Goal: Task Accomplishment & Management: Complete application form

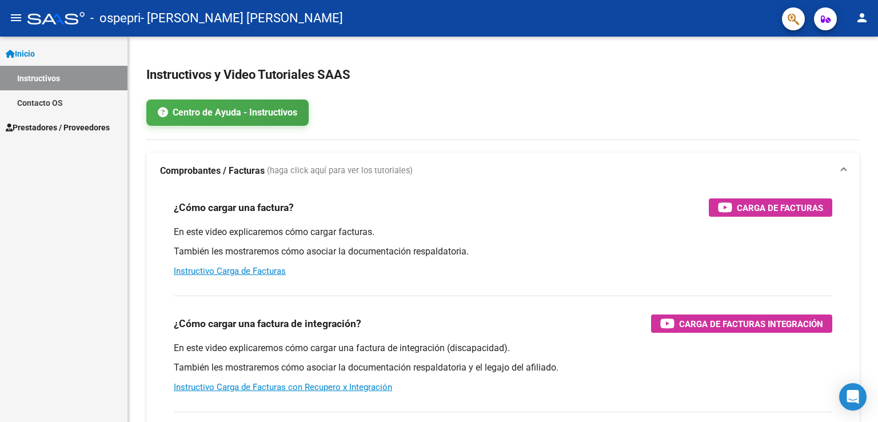
click at [57, 129] on span "Prestadores / Proveedores" at bounding box center [58, 127] width 104 height 13
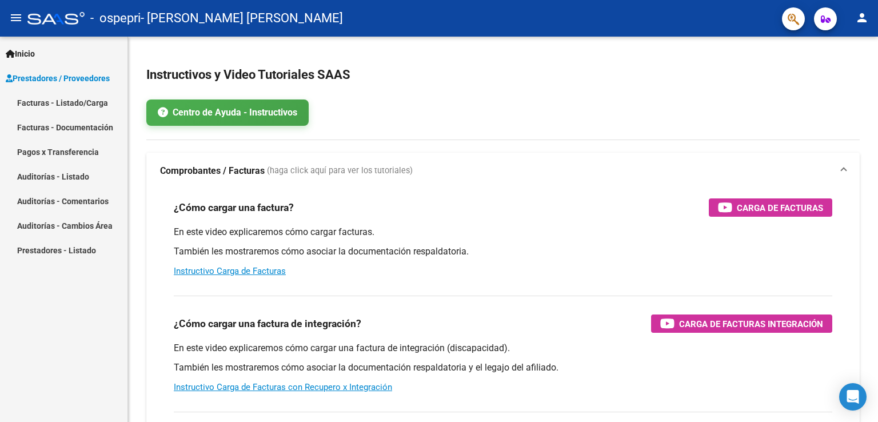
click at [61, 104] on link "Facturas - Listado/Carga" at bounding box center [63, 102] width 127 height 25
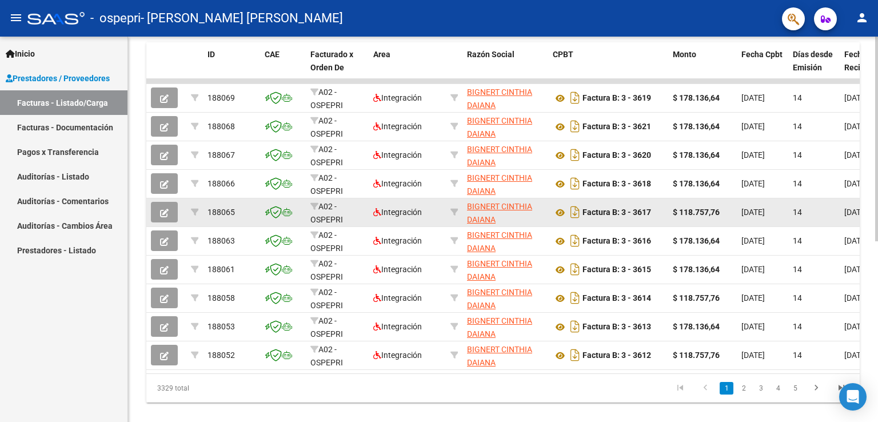
scroll to position [340, 0]
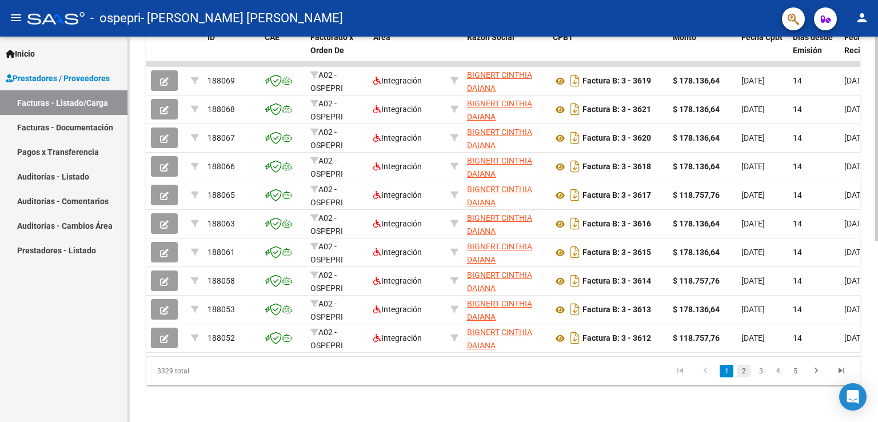
click at [743, 374] on link "2" at bounding box center [744, 371] width 14 height 13
click at [760, 370] on link "3" at bounding box center [761, 371] width 14 height 13
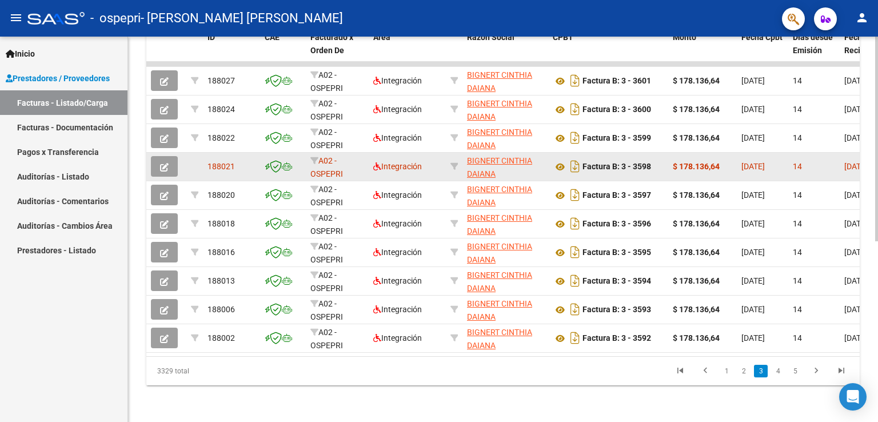
click at [161, 163] on icon "button" at bounding box center [164, 167] width 9 height 9
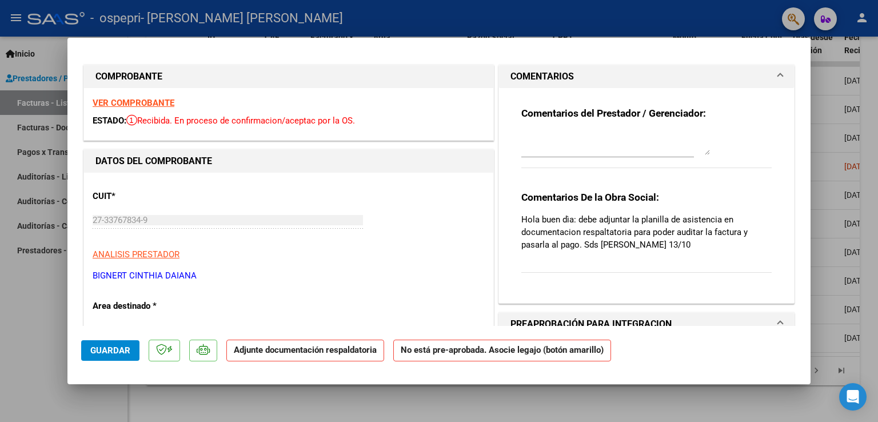
scroll to position [0, 0]
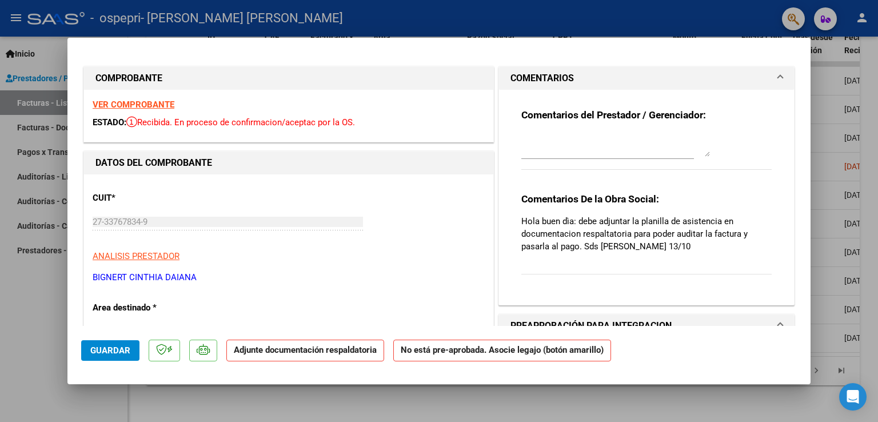
click at [158, 104] on strong "VER COMPROBANTE" at bounding box center [134, 104] width 82 height 10
click at [156, 105] on strong "VER COMPROBANTE" at bounding box center [134, 104] width 82 height 10
click at [49, 345] on div at bounding box center [439, 211] width 878 height 422
type input "$ 0,00"
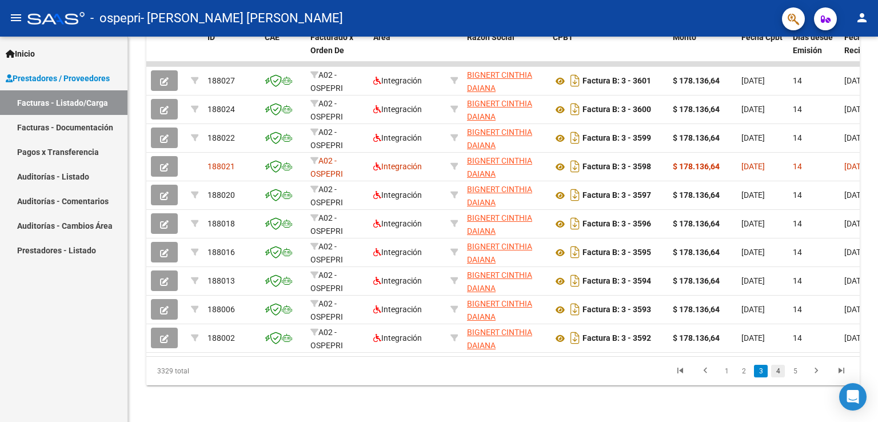
click at [776, 369] on link "4" at bounding box center [778, 371] width 14 height 13
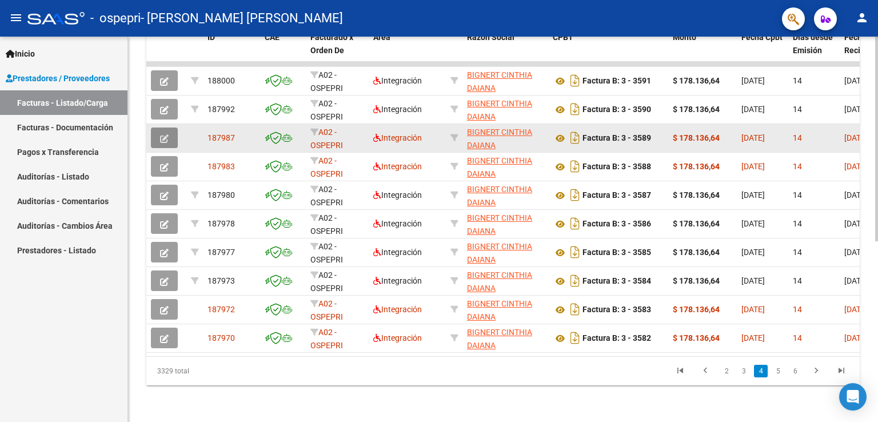
click at [164, 134] on icon "button" at bounding box center [164, 138] width 9 height 9
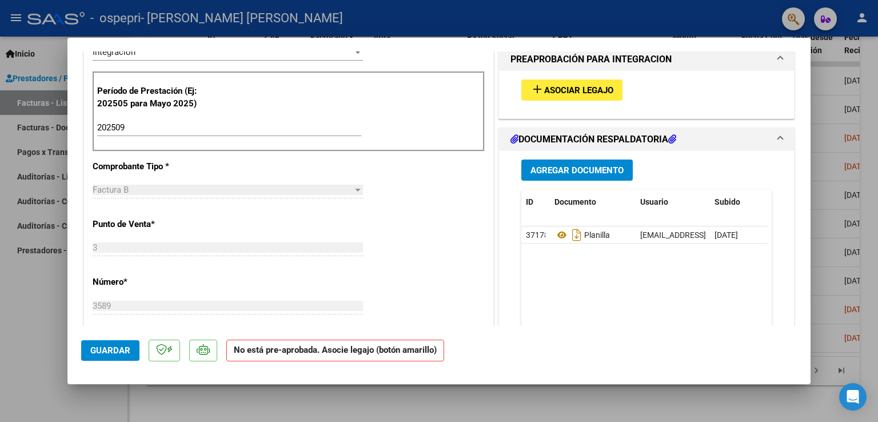
scroll to position [286, 0]
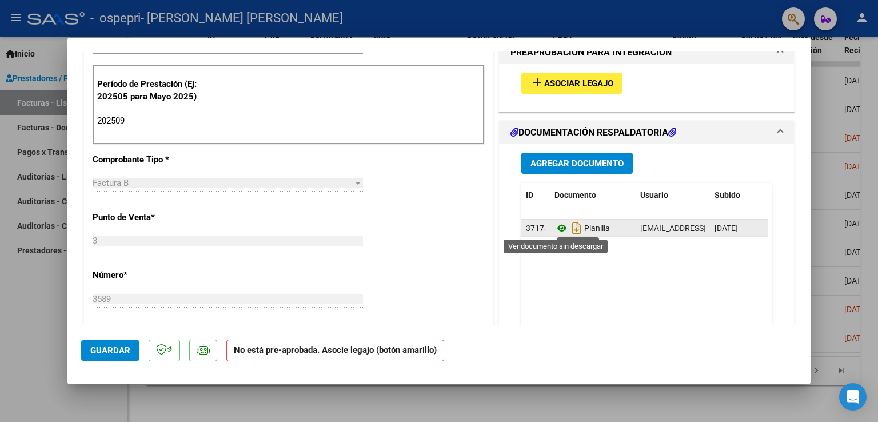
click at [559, 228] on icon at bounding box center [562, 228] width 15 height 14
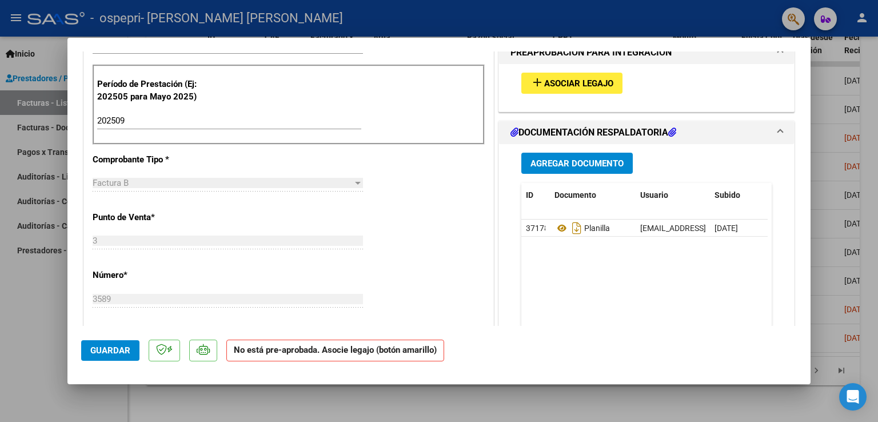
click at [41, 322] on div at bounding box center [439, 211] width 878 height 422
type input "$ 0,00"
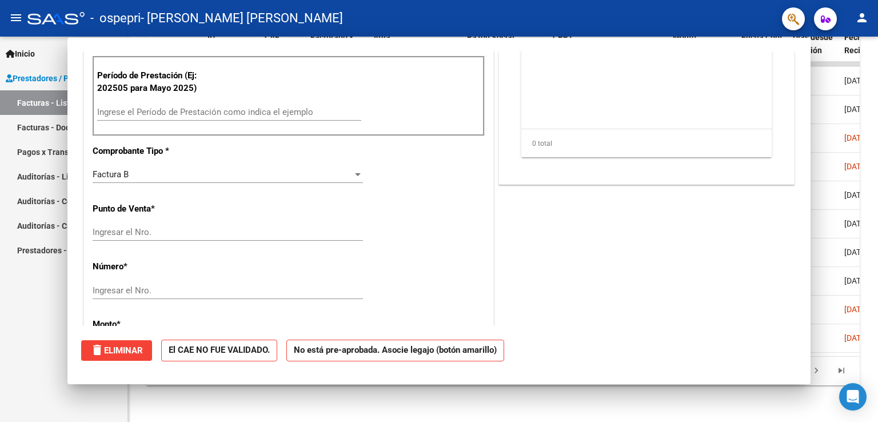
scroll to position [277, 0]
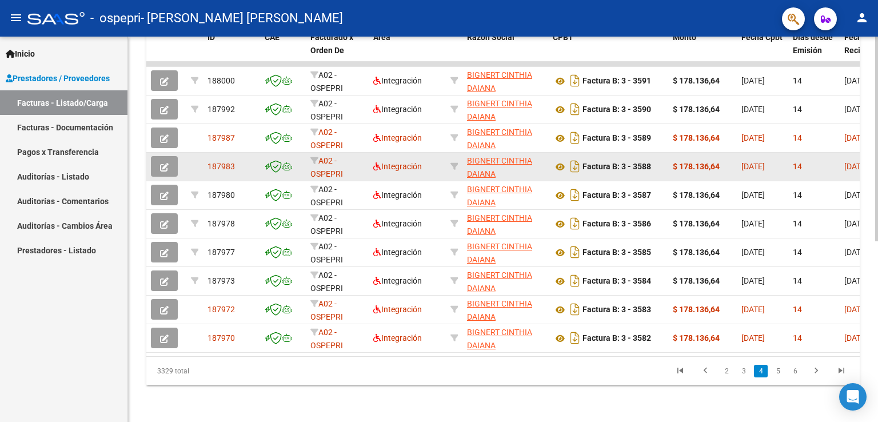
click at [165, 163] on icon "button" at bounding box center [164, 167] width 9 height 9
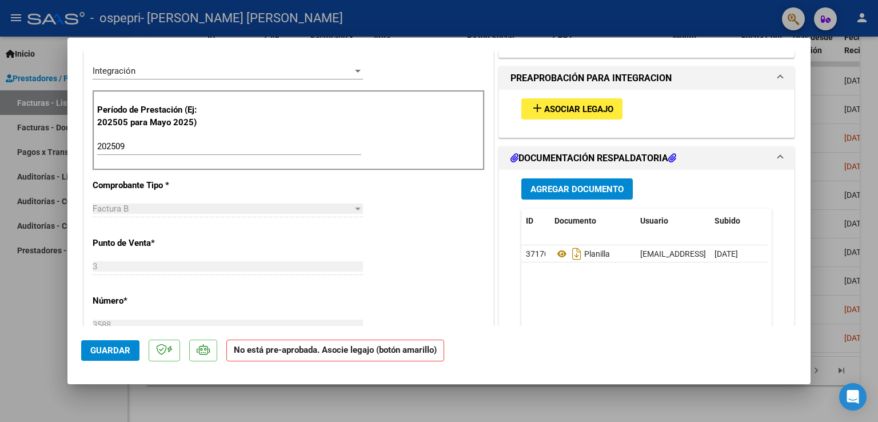
scroll to position [286, 0]
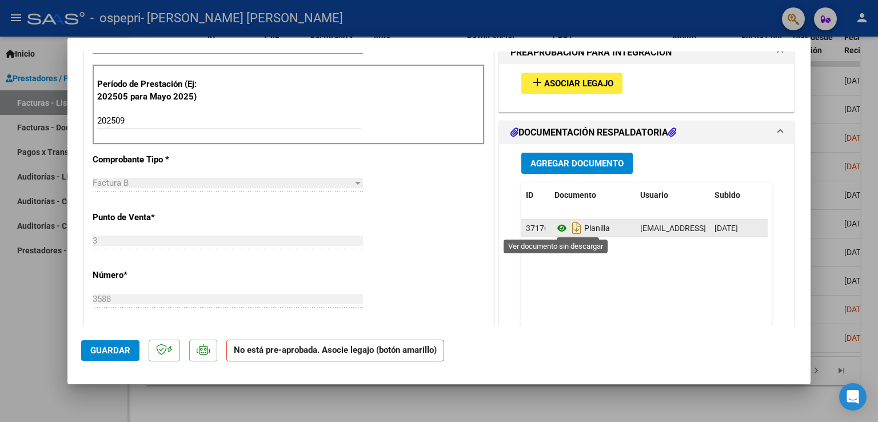
click at [557, 229] on icon at bounding box center [562, 228] width 15 height 14
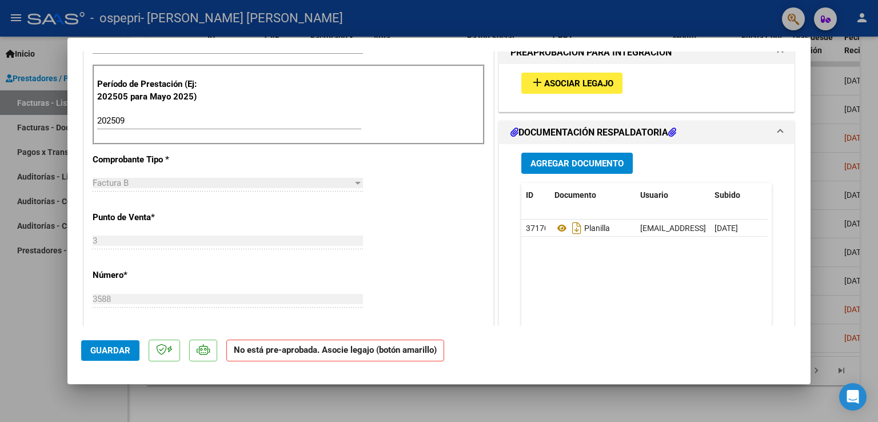
click at [21, 326] on div at bounding box center [439, 211] width 878 height 422
type input "$ 0,00"
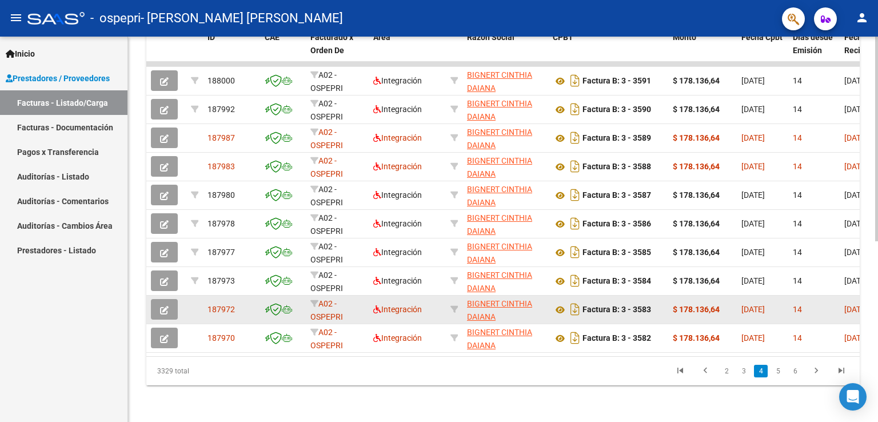
click at [166, 306] on icon "button" at bounding box center [164, 310] width 9 height 9
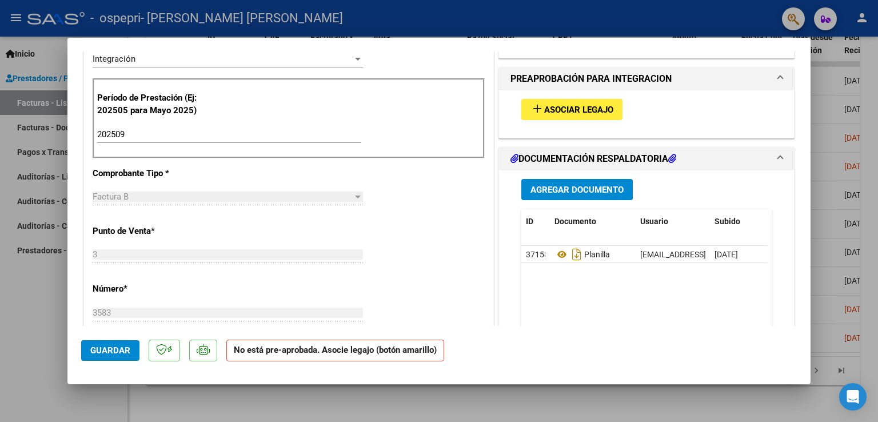
scroll to position [286, 0]
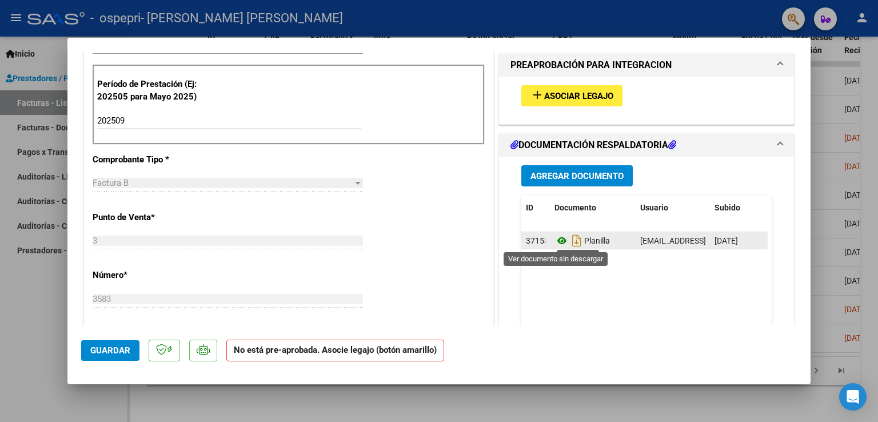
click at [559, 242] on icon at bounding box center [562, 241] width 15 height 14
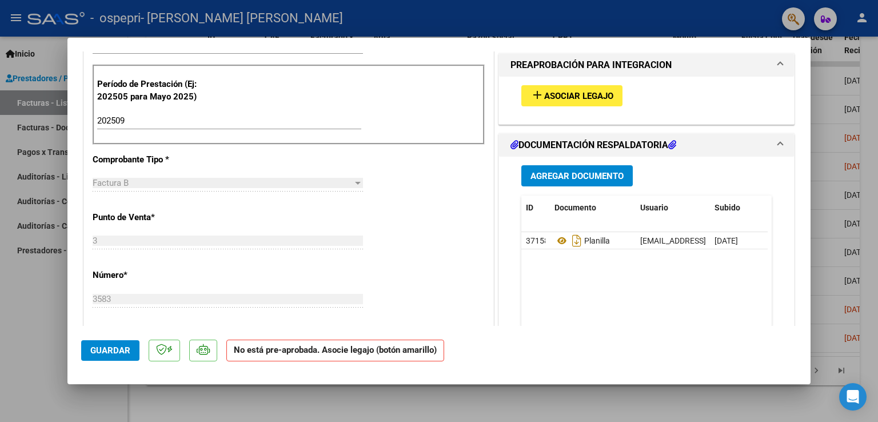
click at [35, 344] on div at bounding box center [439, 211] width 878 height 422
type input "$ 0,00"
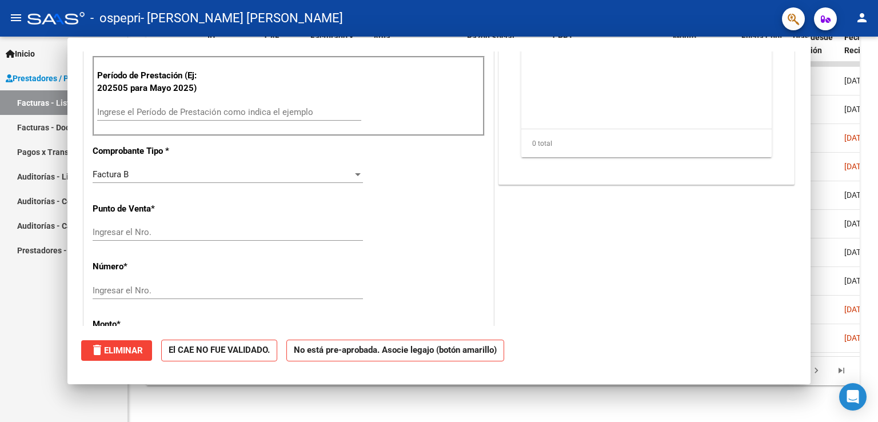
scroll to position [0, 0]
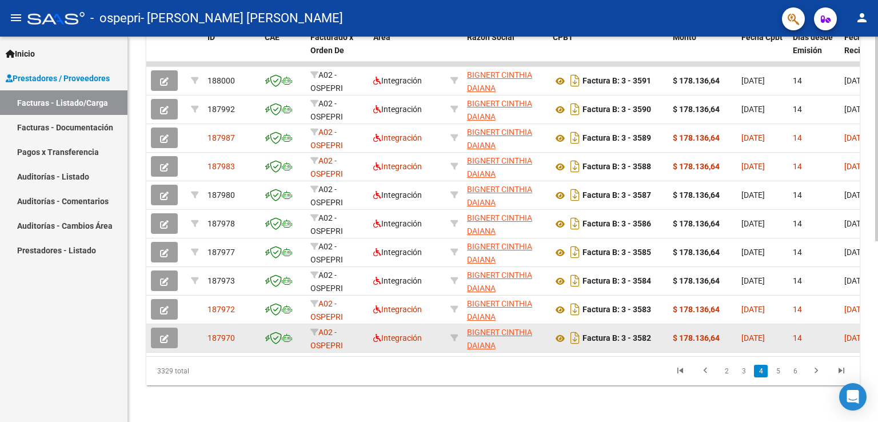
click at [156, 328] on button "button" at bounding box center [164, 338] width 27 height 21
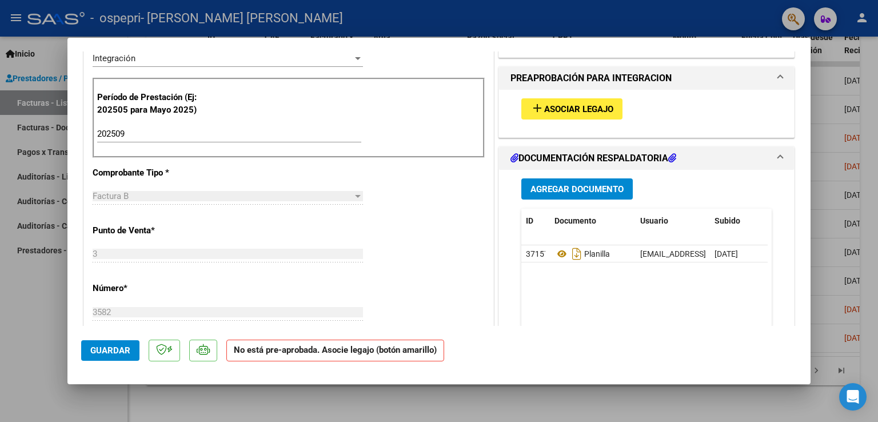
scroll to position [286, 0]
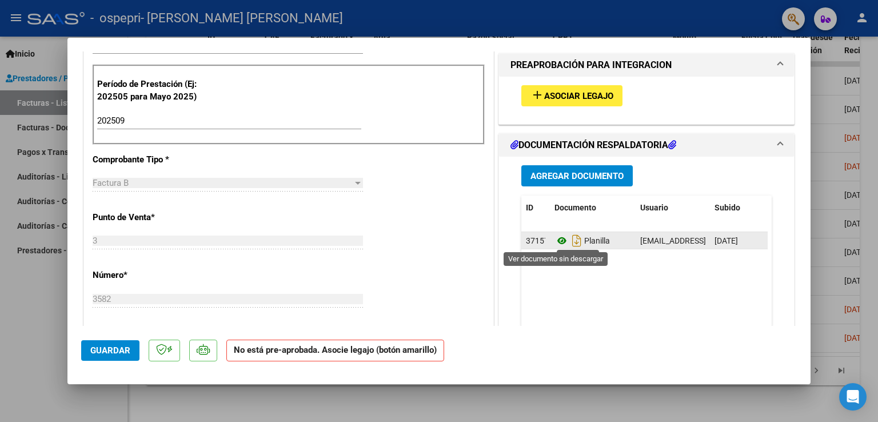
click at [555, 241] on icon at bounding box center [562, 241] width 15 height 14
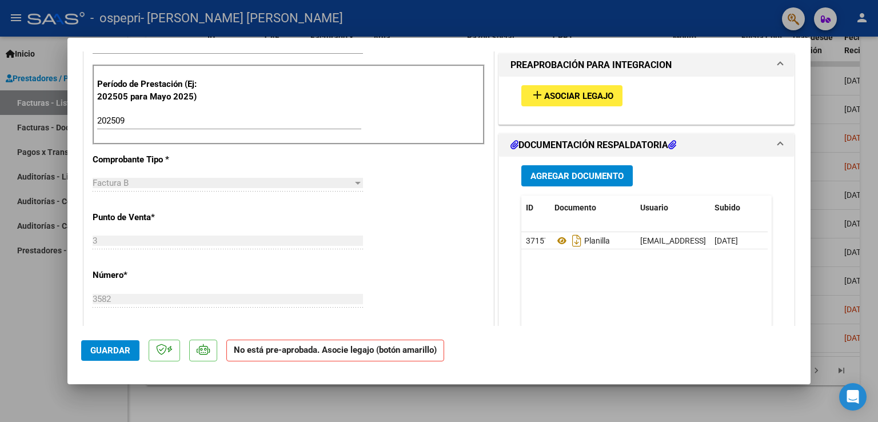
click at [43, 351] on div at bounding box center [439, 211] width 878 height 422
type input "$ 0,00"
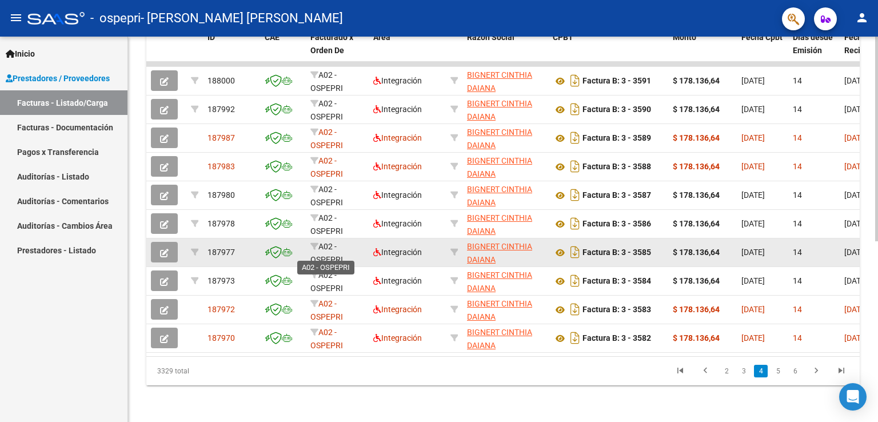
scroll to position [2, 0]
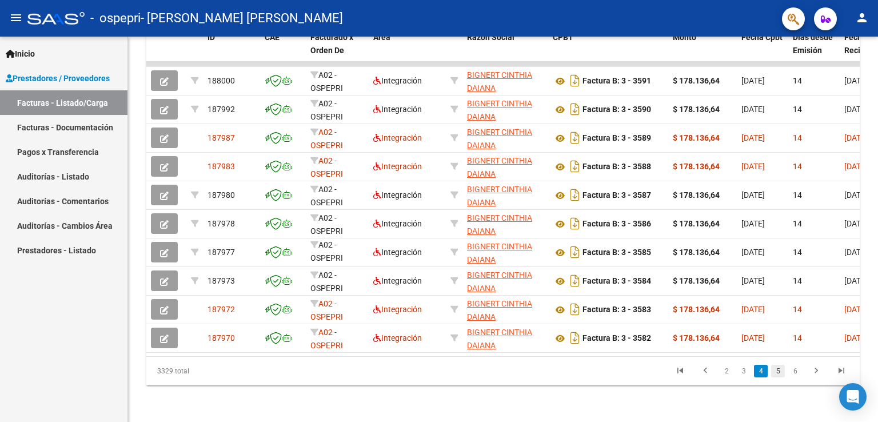
click at [776, 372] on link "5" at bounding box center [778, 371] width 14 height 13
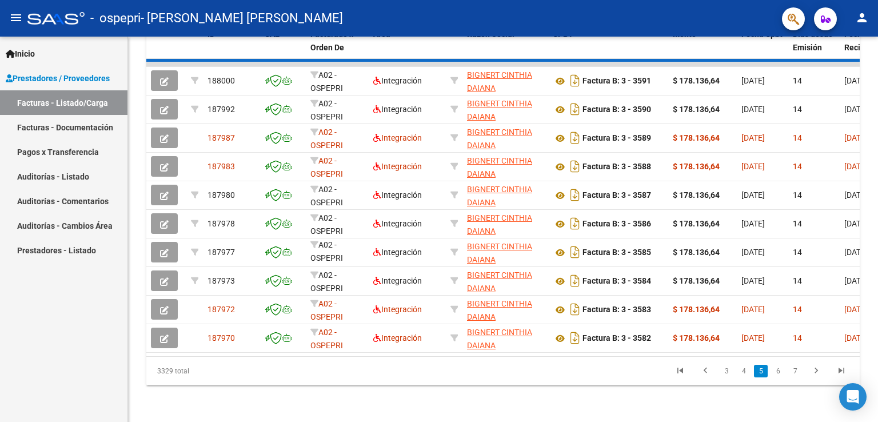
scroll to position [0, 0]
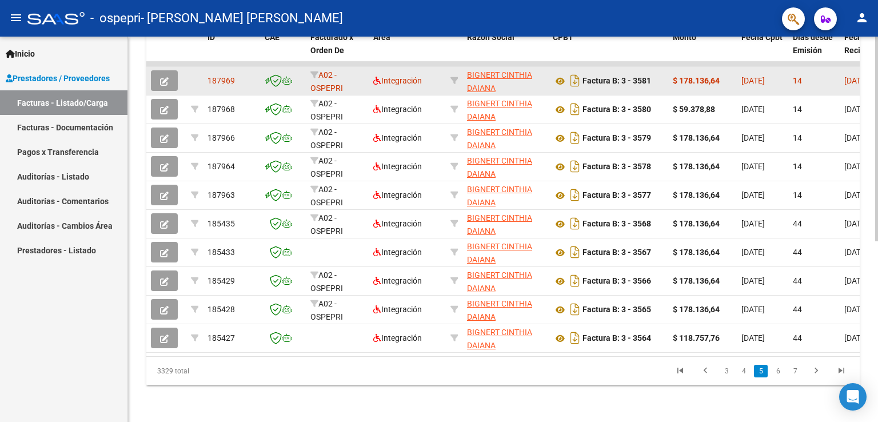
click at [165, 77] on icon "button" at bounding box center [164, 81] width 9 height 9
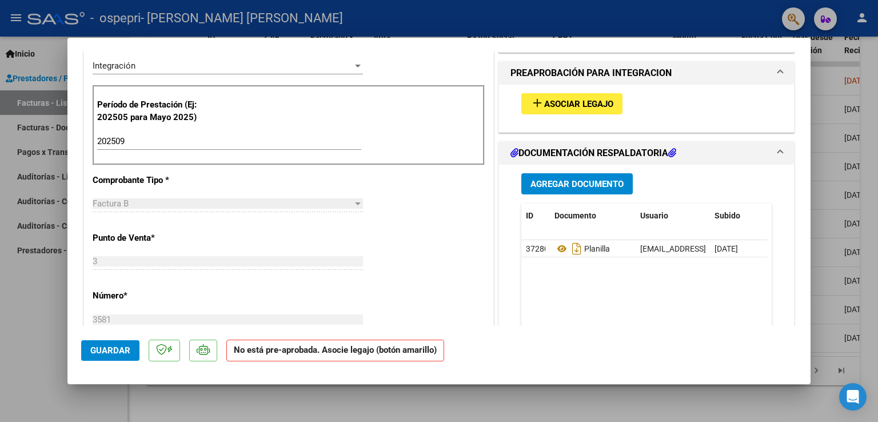
scroll to position [286, 0]
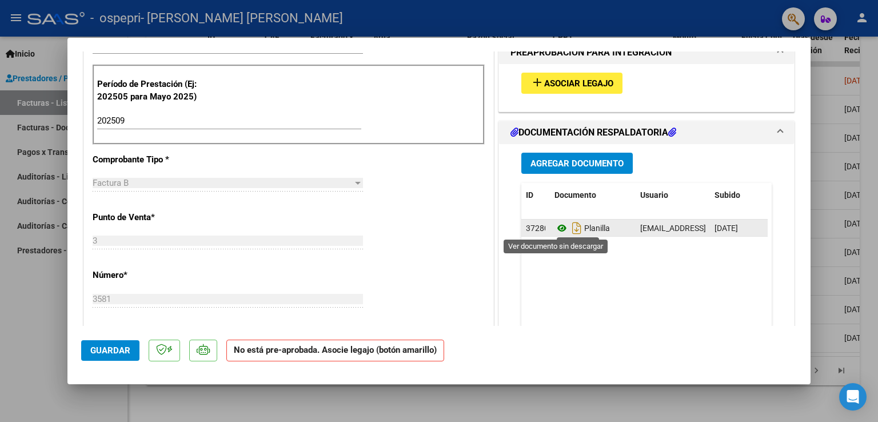
click at [557, 229] on icon at bounding box center [562, 228] width 15 height 14
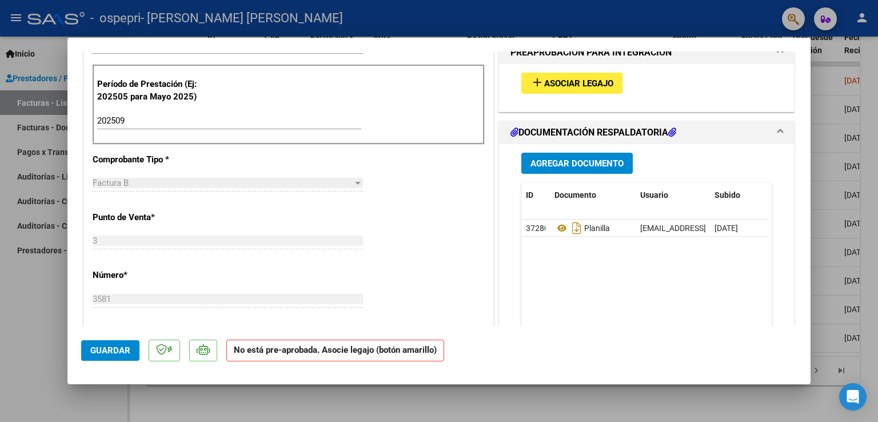
click at [24, 310] on div at bounding box center [439, 211] width 878 height 422
type input "$ 0,00"
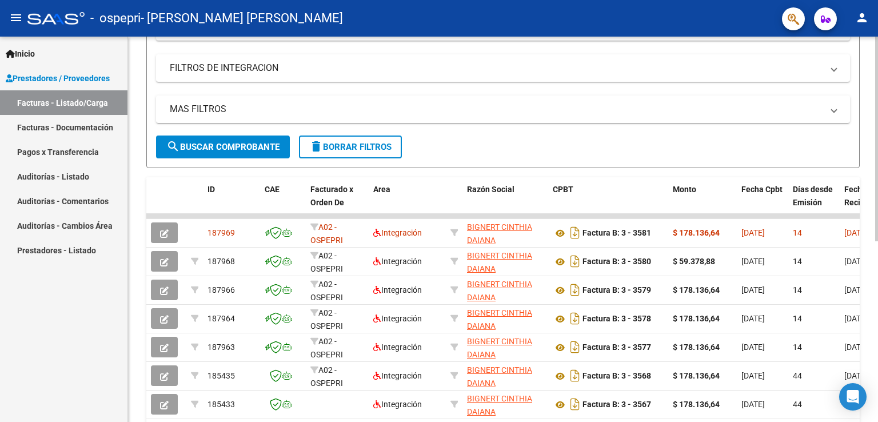
scroll to position [169, 0]
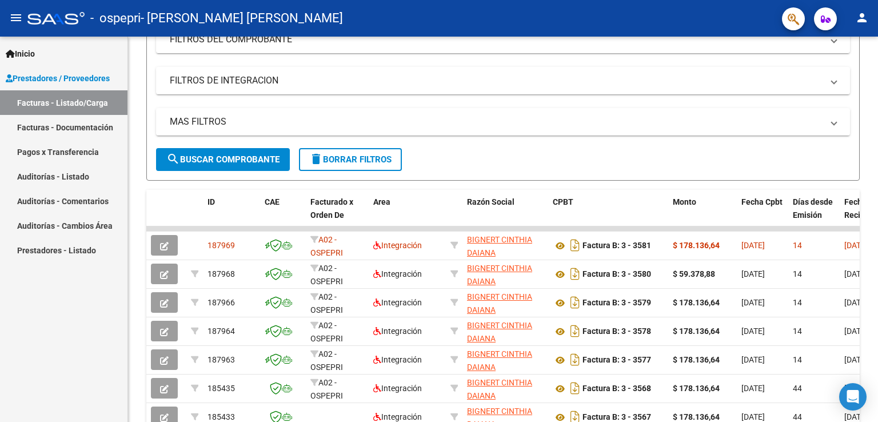
click at [863, 17] on mat-icon "person" at bounding box center [862, 18] width 14 height 14
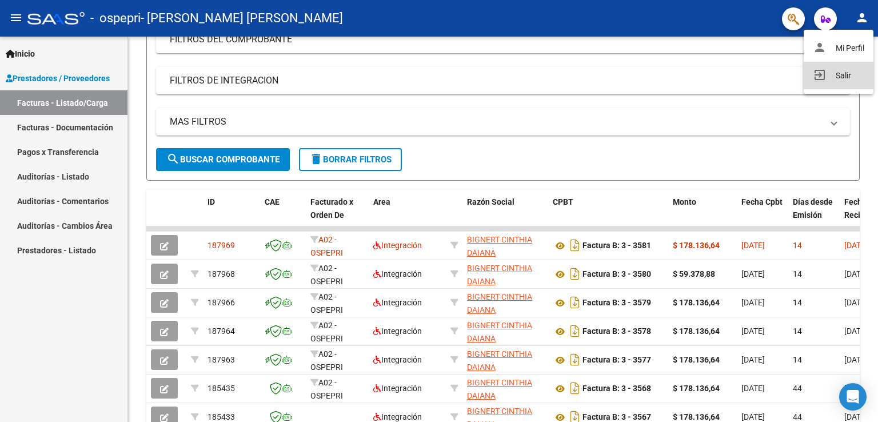
click at [846, 72] on button "exit_to_app Salir" at bounding box center [839, 75] width 70 height 27
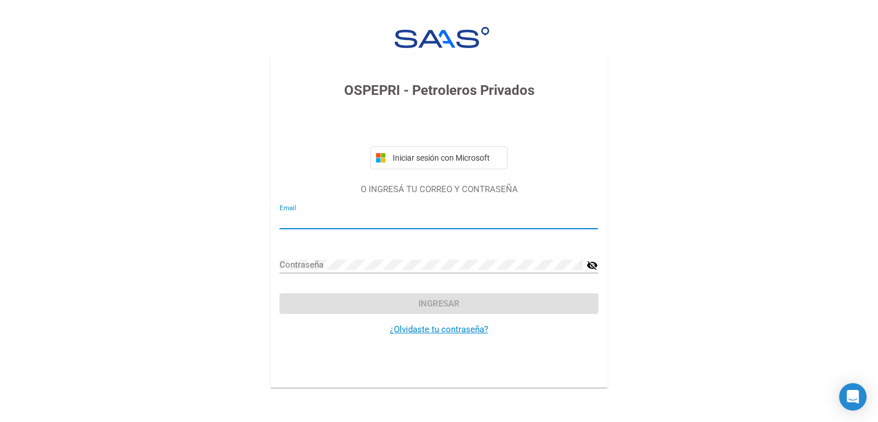
type input "[EMAIL_ADDRESS][DOMAIN_NAME]"
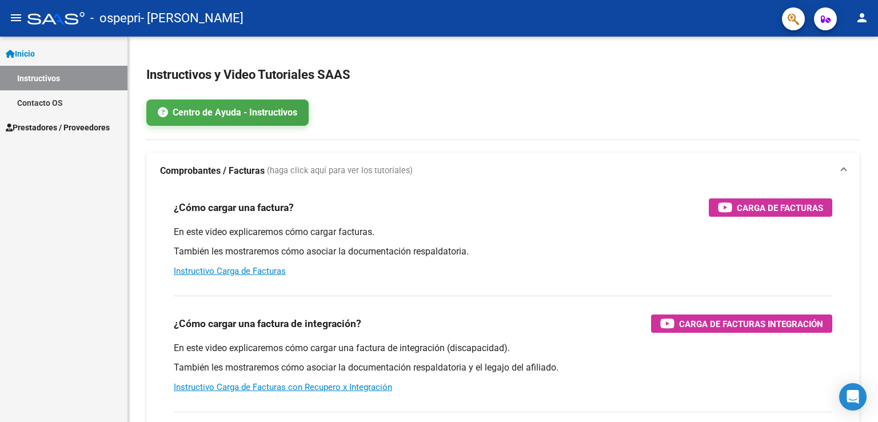
click at [91, 129] on span "Prestadores / Proveedores" at bounding box center [58, 127] width 104 height 13
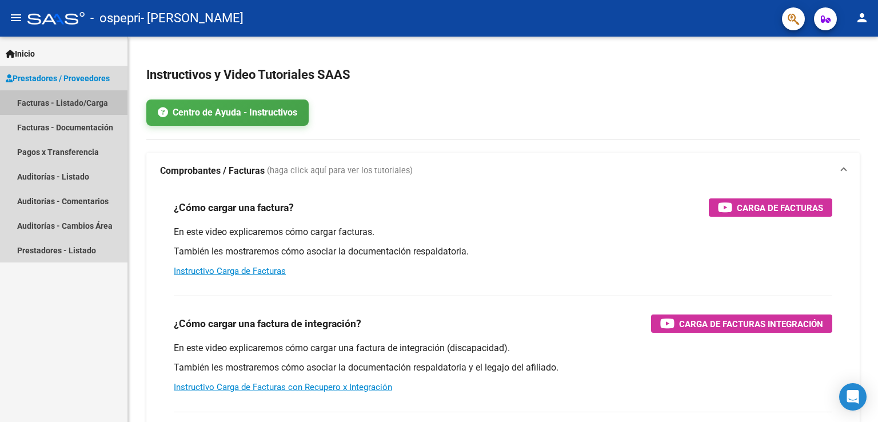
click at [81, 104] on link "Facturas - Listado/Carga" at bounding box center [63, 102] width 127 height 25
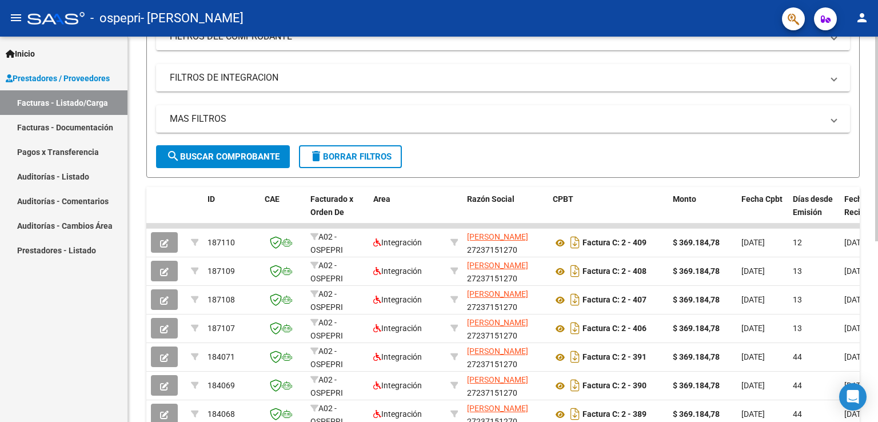
scroll to position [229, 0]
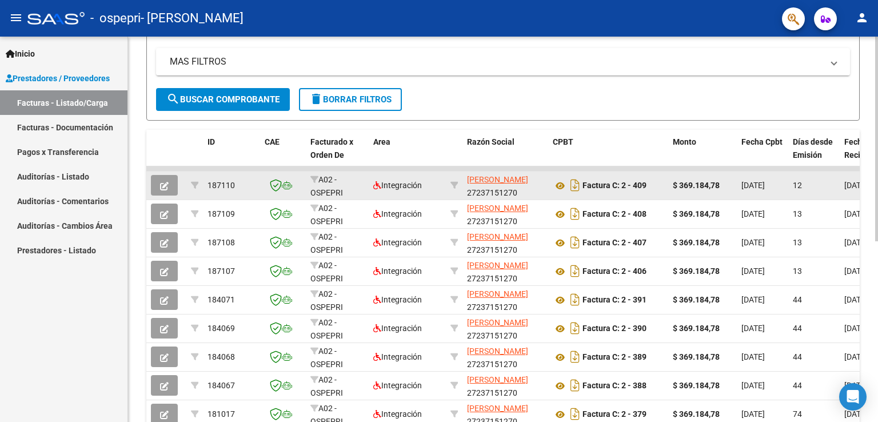
click at [162, 185] on icon "button" at bounding box center [164, 186] width 9 height 9
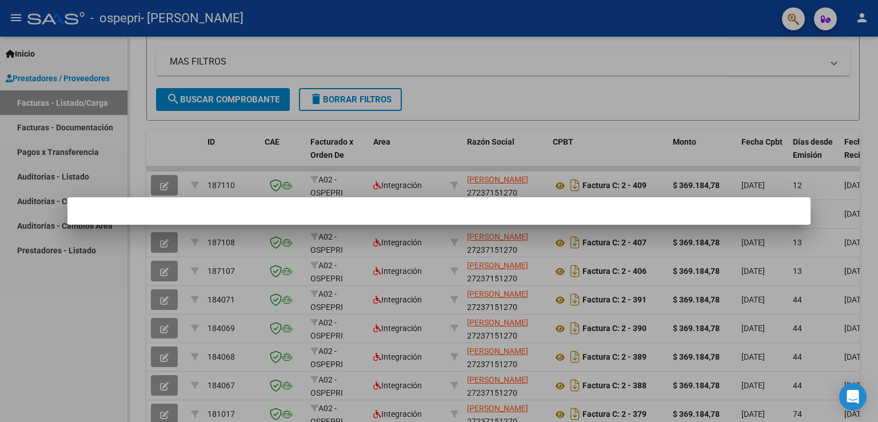
click at [397, 255] on div at bounding box center [439, 211] width 878 height 422
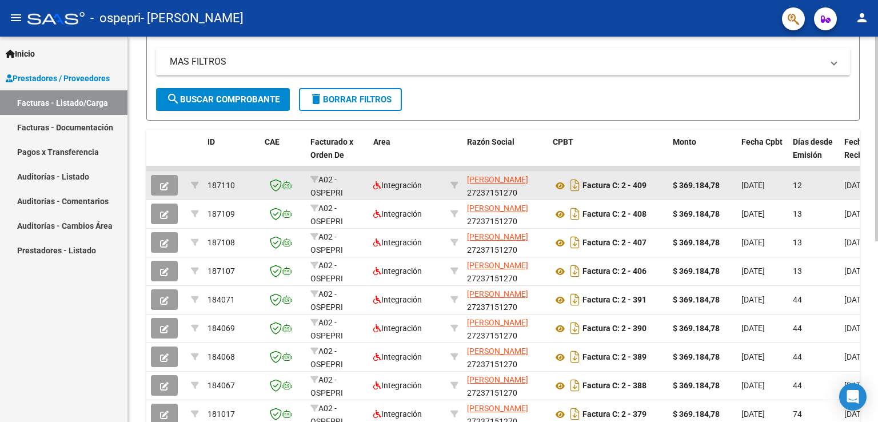
click at [162, 187] on icon "button" at bounding box center [164, 186] width 9 height 9
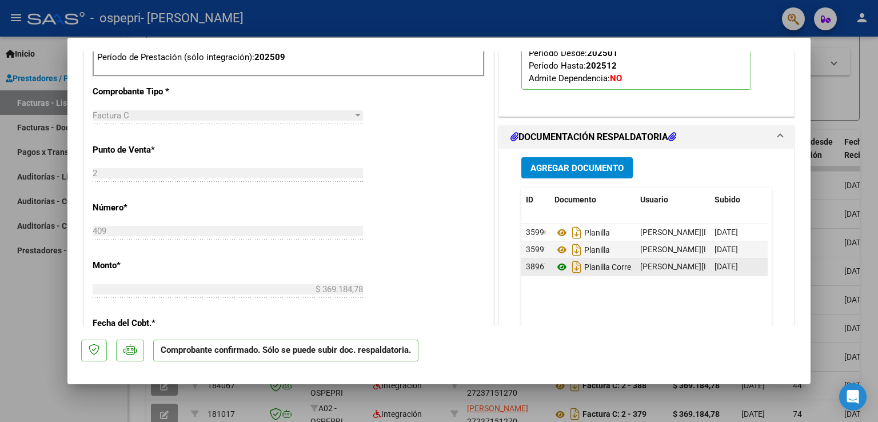
scroll to position [515, 0]
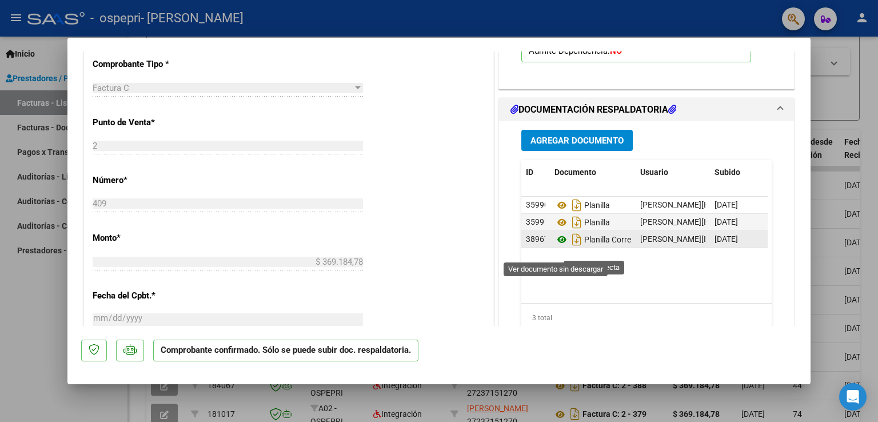
click at [556, 246] on icon at bounding box center [562, 240] width 15 height 14
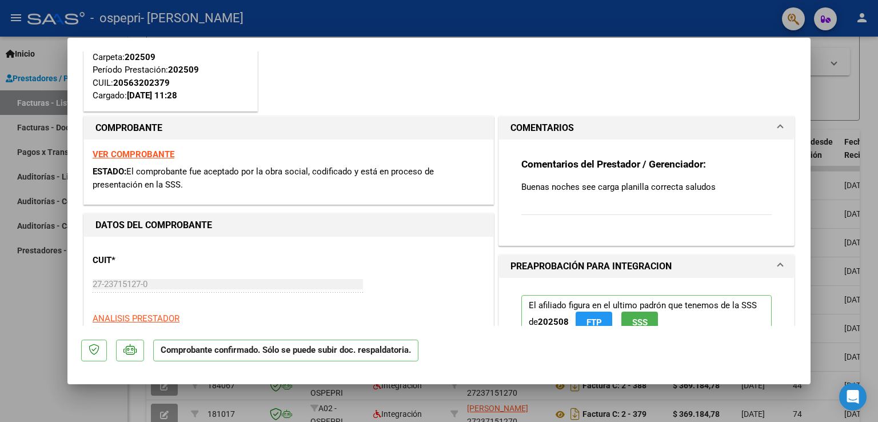
scroll to position [114, 0]
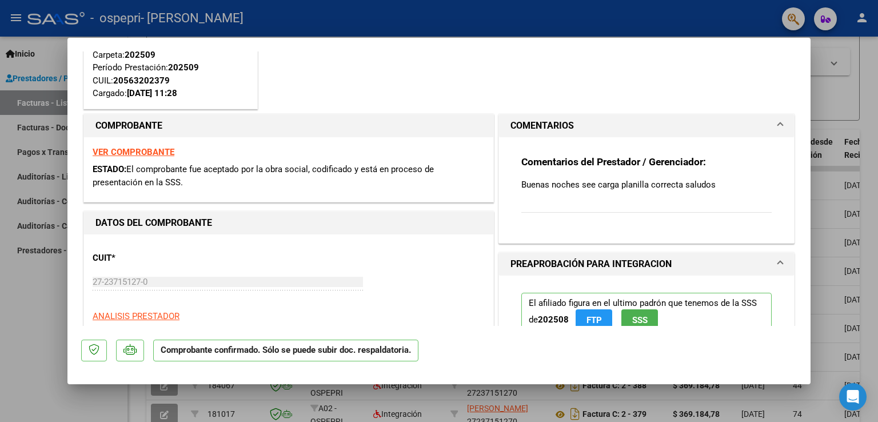
click at [605, 206] on div "Comentarios del Prestador / Gerenciador: Buenas noches see carga planilla corre…" at bounding box center [646, 191] width 250 height 70
click at [588, 210] on div "Comentarios del Prestador / Gerenciador: Buenas noches see carga planilla corre…" at bounding box center [646, 191] width 250 height 70
click at [531, 217] on div "Comentarios del Prestador / Gerenciador: Buenas noches see carga planilla corre…" at bounding box center [646, 191] width 250 height 70
click at [775, 122] on mat-expansion-panel-header "COMENTARIOS" at bounding box center [646, 125] width 295 height 23
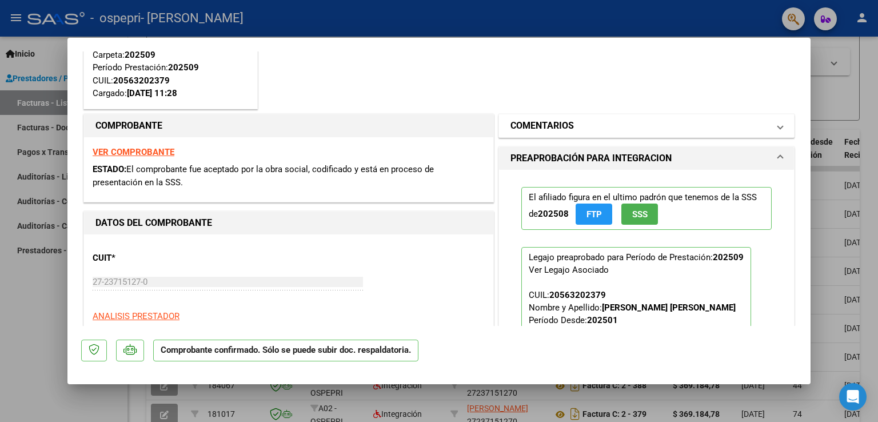
click at [611, 129] on mat-panel-title "COMENTARIOS" at bounding box center [640, 126] width 258 height 14
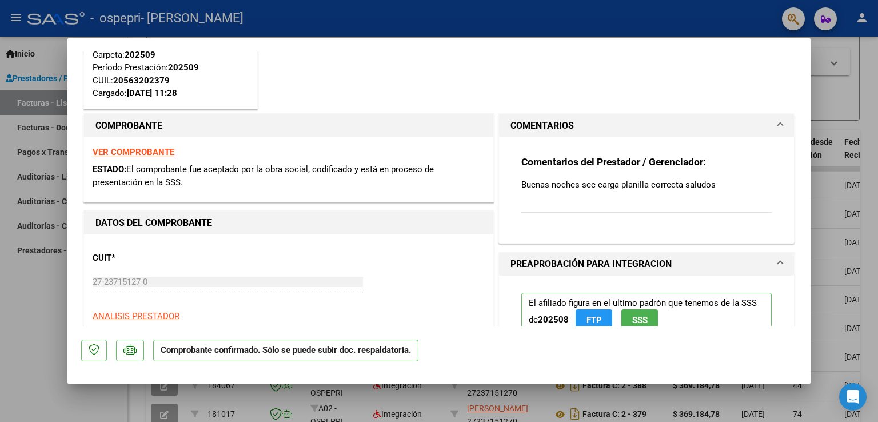
click at [576, 203] on div "Comentarios del Prestador / Gerenciador: Buenas noches see carga planilla corre…" at bounding box center [646, 191] width 250 height 70
click at [711, 184] on p "Buenas noches see carga planilla correcta saludos" at bounding box center [646, 184] width 250 height 13
click at [709, 184] on p "Buenas noches see carga planilla correcta saludos" at bounding box center [646, 184] width 250 height 13
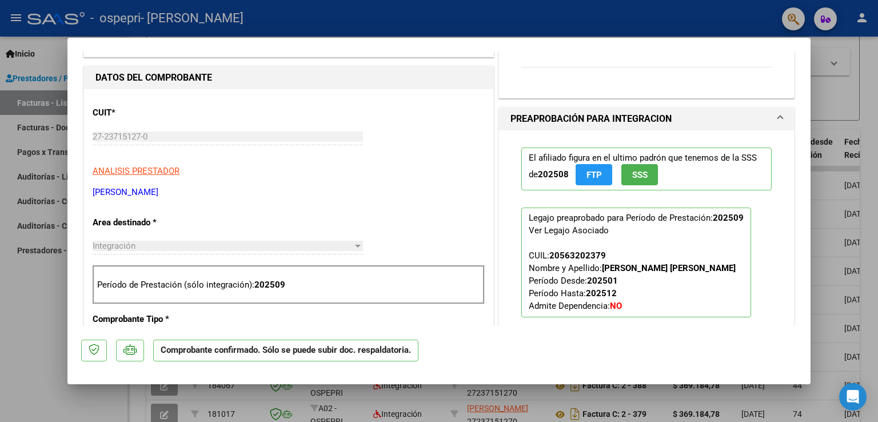
scroll to position [286, 0]
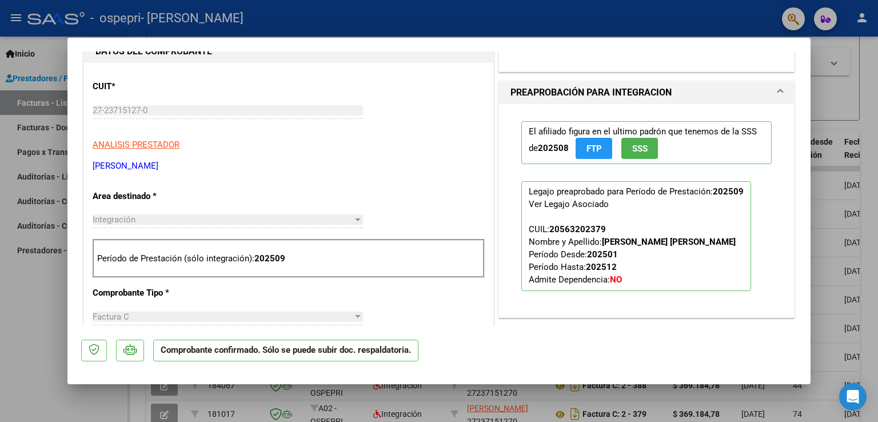
click at [39, 281] on div at bounding box center [439, 211] width 878 height 422
type input "$ 0,00"
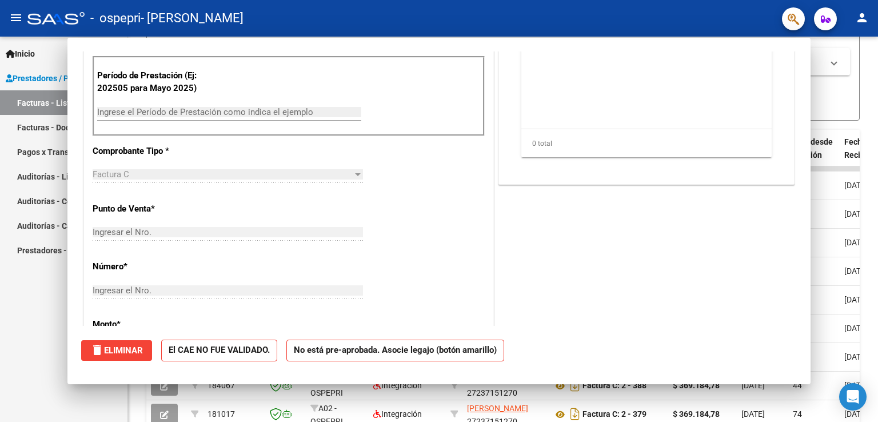
scroll to position [125, 0]
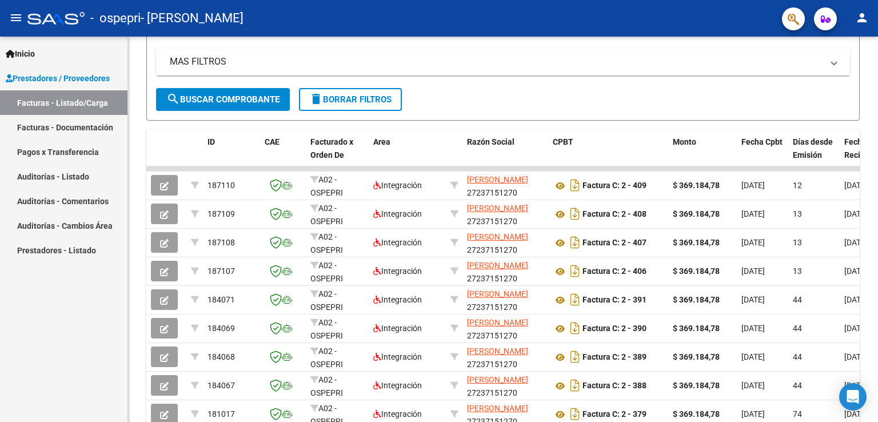
click at [58, 105] on link "Facturas - Listado/Carga" at bounding box center [63, 102] width 127 height 25
click at [860, 19] on mat-icon "person" at bounding box center [862, 18] width 14 height 14
click at [836, 73] on button "exit_to_app Salir" at bounding box center [839, 75] width 70 height 27
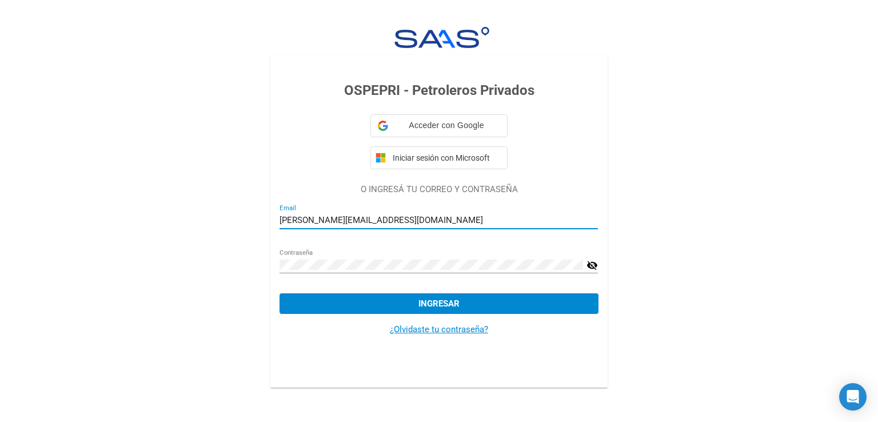
click at [466, 224] on input "bibiana.fernandez646@gmail.com" at bounding box center [439, 220] width 318 height 10
type input "bibiana.fernandez646@gmail.com"
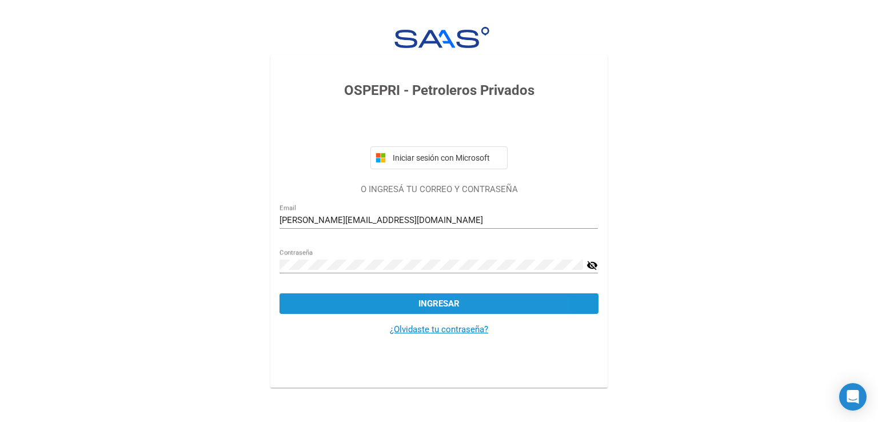
click at [473, 303] on button "Ingresar" at bounding box center [439, 303] width 318 height 21
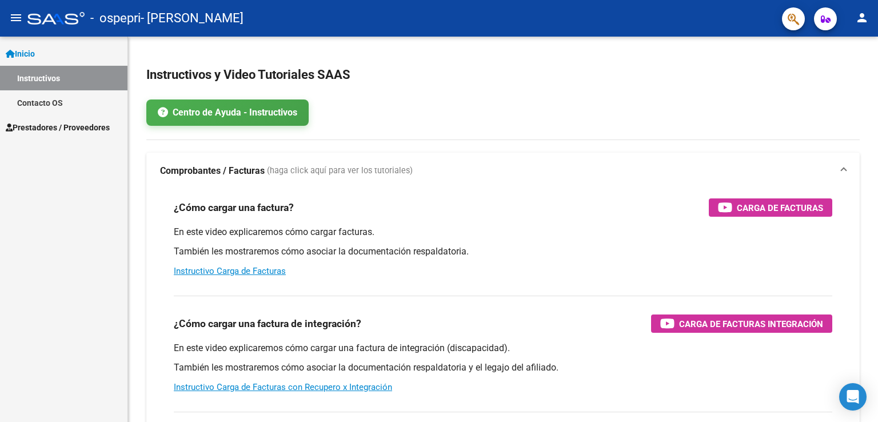
click at [463, 308] on div "¿Cómo cargar una factura de integración? Carga de Facturas Integración En este …" at bounding box center [503, 344] width 686 height 116
click at [89, 129] on span "Prestadores / Proveedores" at bounding box center [58, 127] width 104 height 13
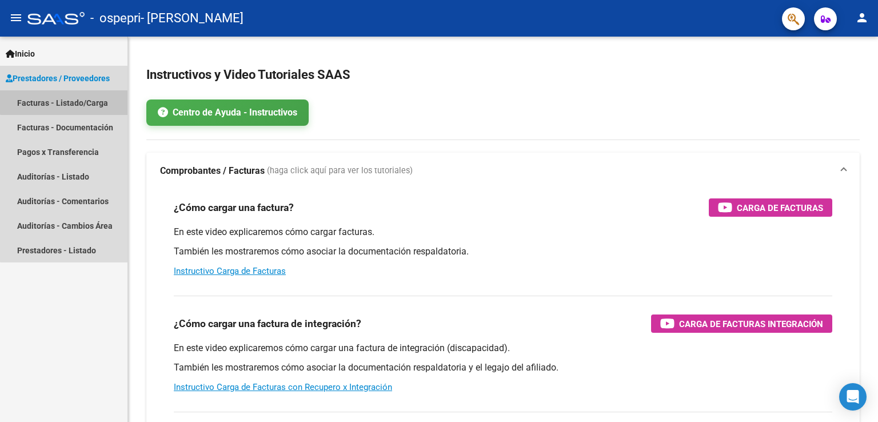
click at [72, 98] on link "Facturas - Listado/Carga" at bounding box center [63, 102] width 127 height 25
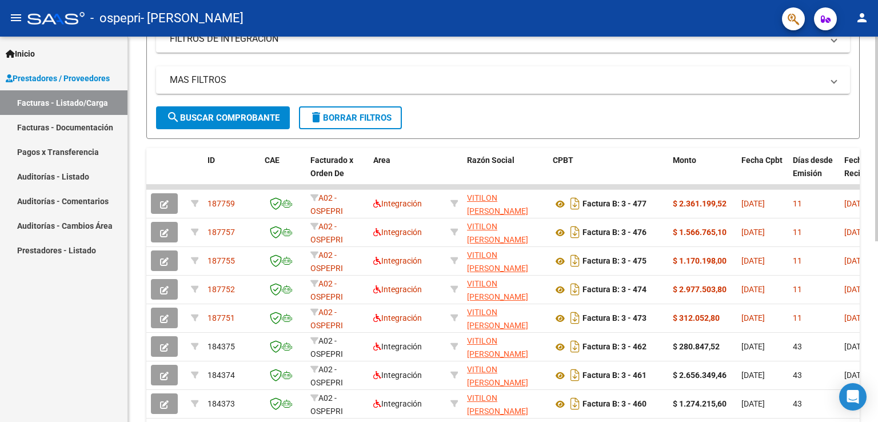
scroll to position [212, 0]
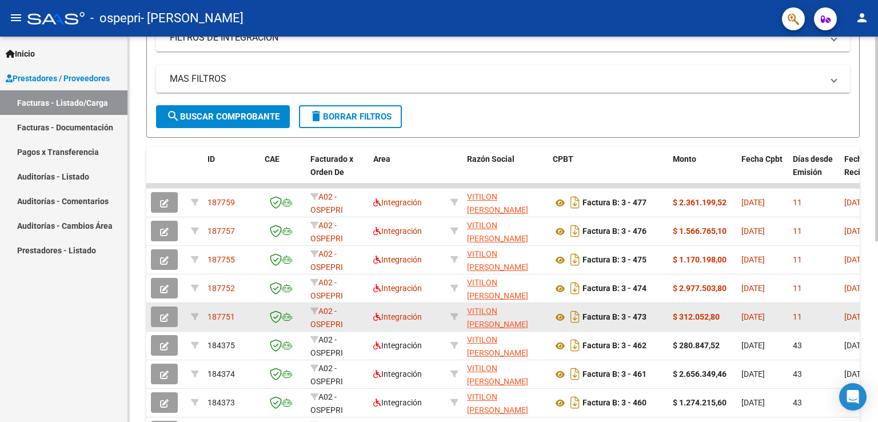
click at [156, 316] on button "button" at bounding box center [164, 316] width 27 height 21
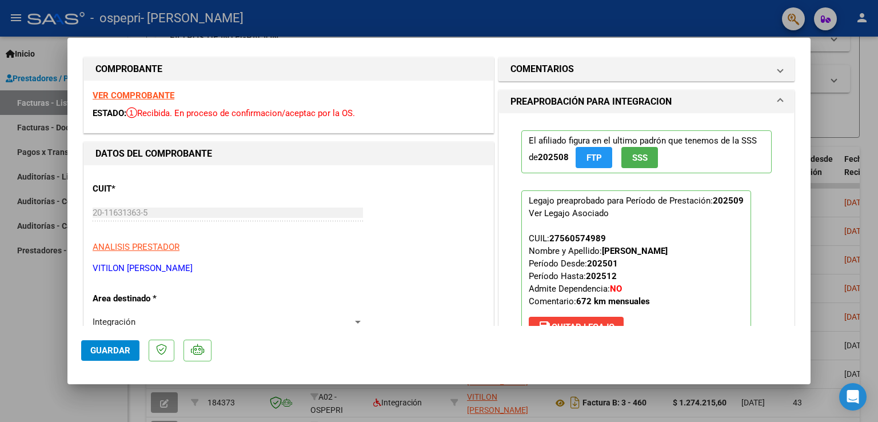
scroll to position [0, 0]
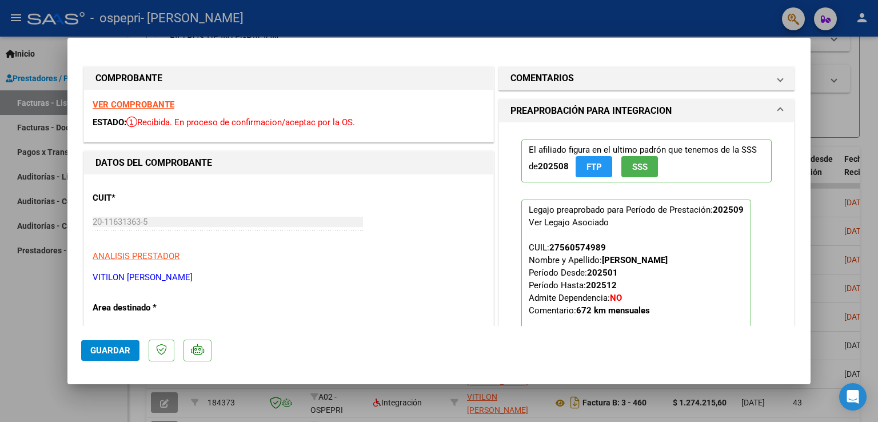
click at [39, 360] on div at bounding box center [439, 211] width 878 height 422
type input "$ 0,00"
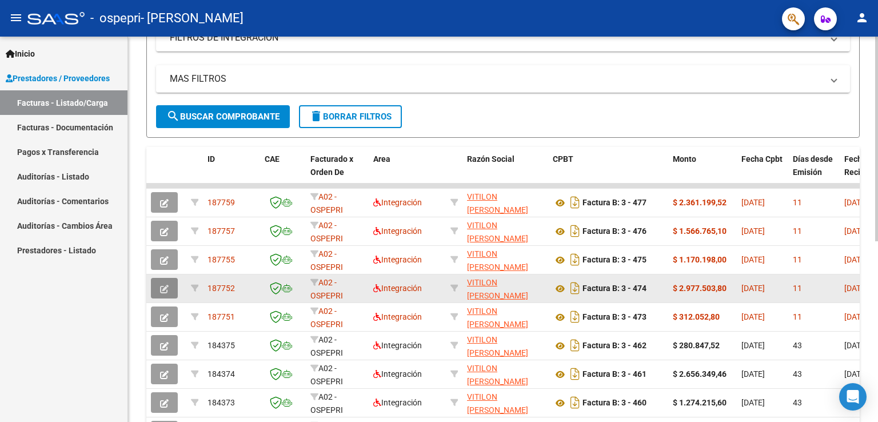
click at [164, 286] on icon "button" at bounding box center [164, 289] width 9 height 9
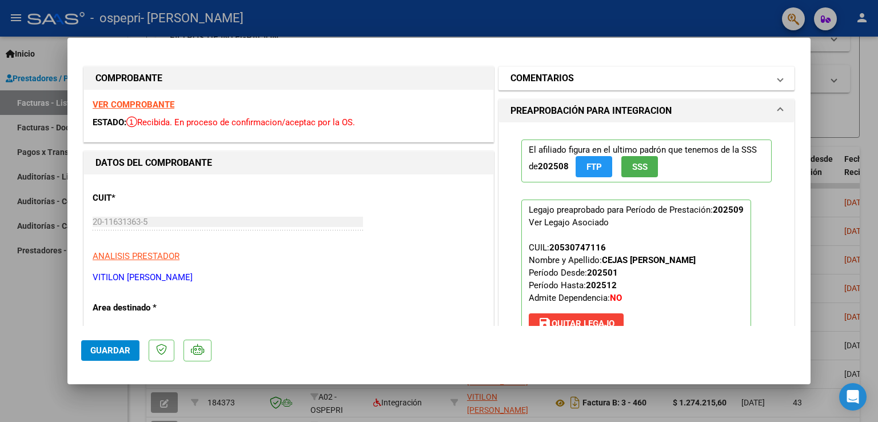
click at [606, 76] on mat-panel-title "COMENTARIOS" at bounding box center [640, 78] width 258 height 14
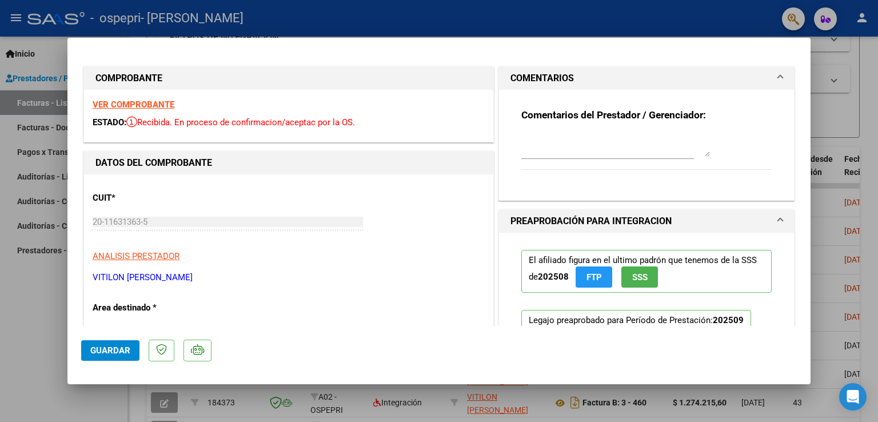
click at [39, 344] on div at bounding box center [439, 211] width 878 height 422
type input "$ 0,00"
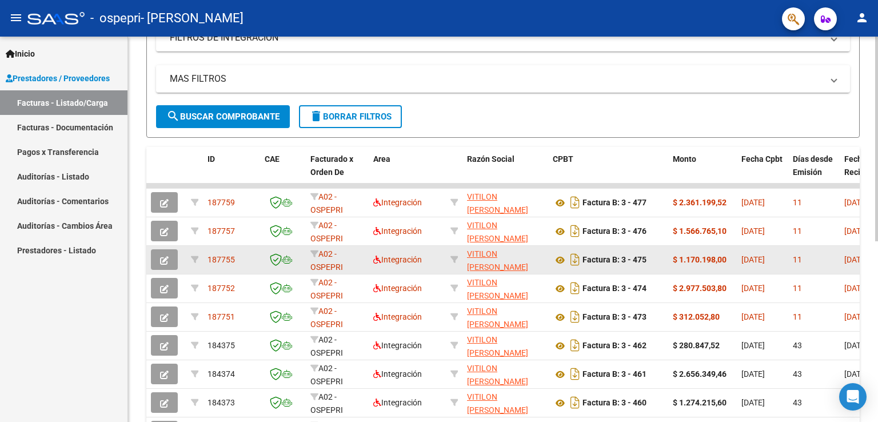
click at [165, 260] on icon "button" at bounding box center [164, 260] width 9 height 9
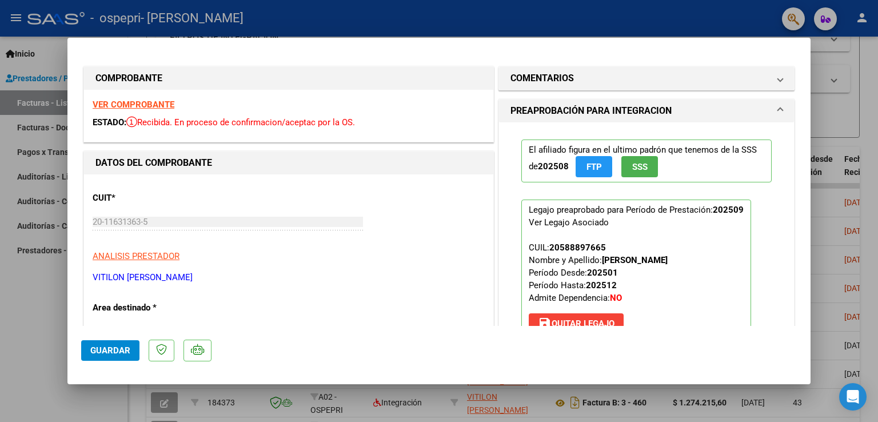
click at [38, 340] on div at bounding box center [439, 211] width 878 height 422
type input "$ 0,00"
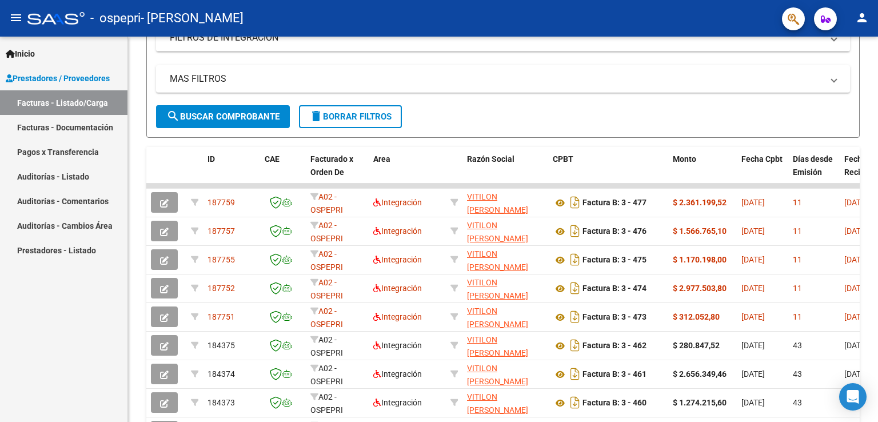
click at [862, 15] on mat-icon "person" at bounding box center [862, 18] width 14 height 14
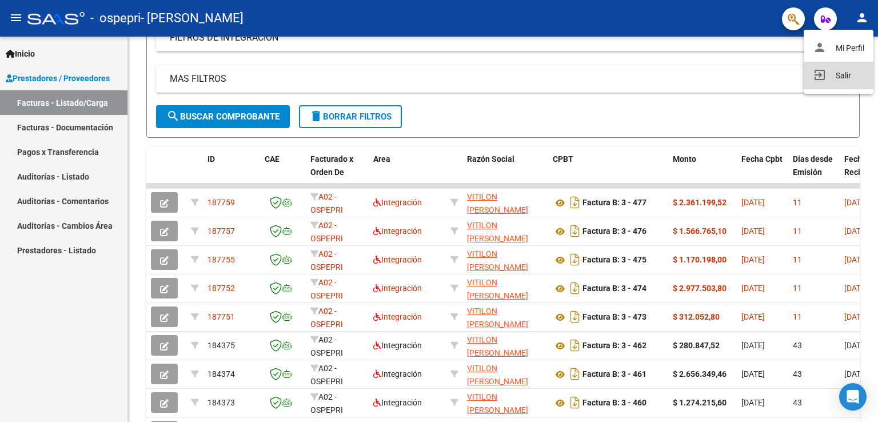
click at [844, 72] on button "exit_to_app Salir" at bounding box center [839, 75] width 70 height 27
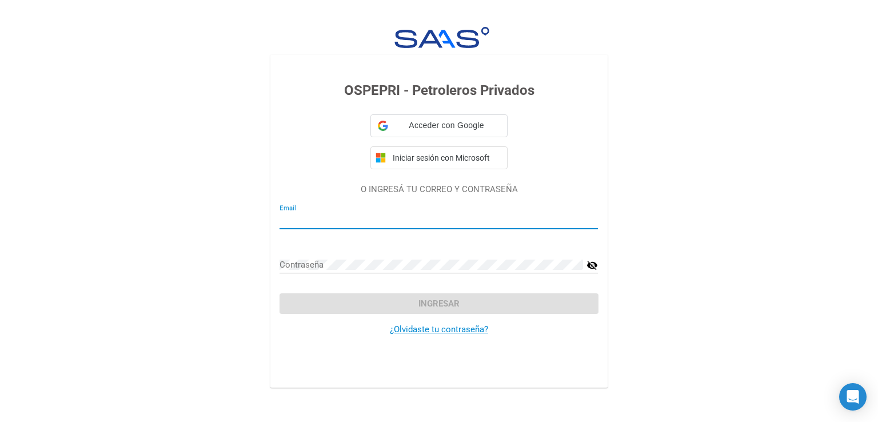
type input "luisvitilon2014@live.com"
